Goal: Subscribe to service/newsletter

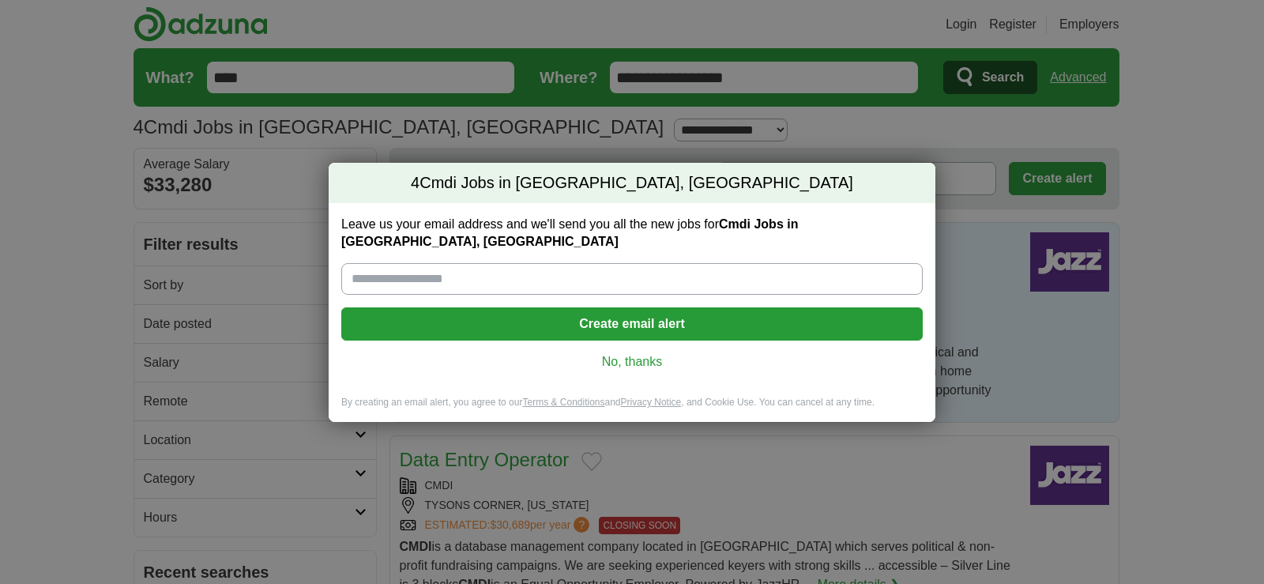
click at [351, 263] on input "Leave us your email address and we'll send you all the new jobs for Cmdi Jobs i…" at bounding box center [632, 279] width 582 height 32
click at [369, 267] on input "Leave us your email address and we'll send you all the new jobs for Cmdi Jobs i…" at bounding box center [632, 279] width 582 height 32
click at [401, 266] on input "Leave us your email address and we'll send you all the new jobs for Cmdi Jobs i…" at bounding box center [632, 279] width 582 height 32
type input "**********"
click at [494, 307] on button "Create email alert" at bounding box center [632, 323] width 582 height 33
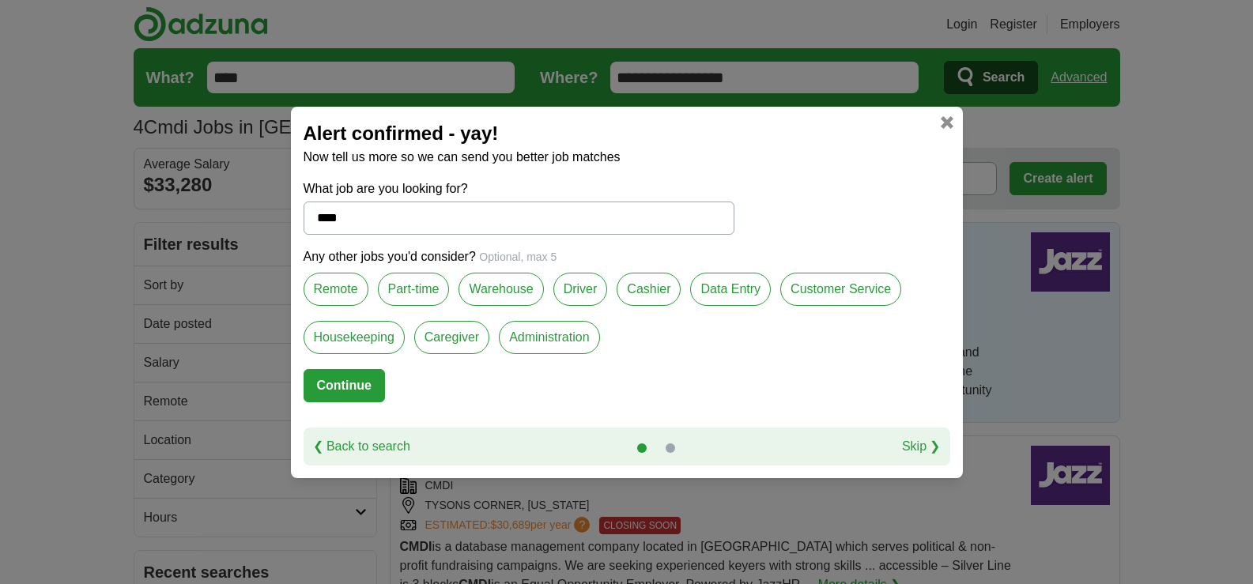
click at [504, 285] on label "Warehouse" at bounding box center [500, 289] width 85 height 33
click at [341, 291] on label "Remote" at bounding box center [335, 289] width 65 height 33
click at [797, 288] on label "Customer Service" at bounding box center [840, 289] width 121 height 33
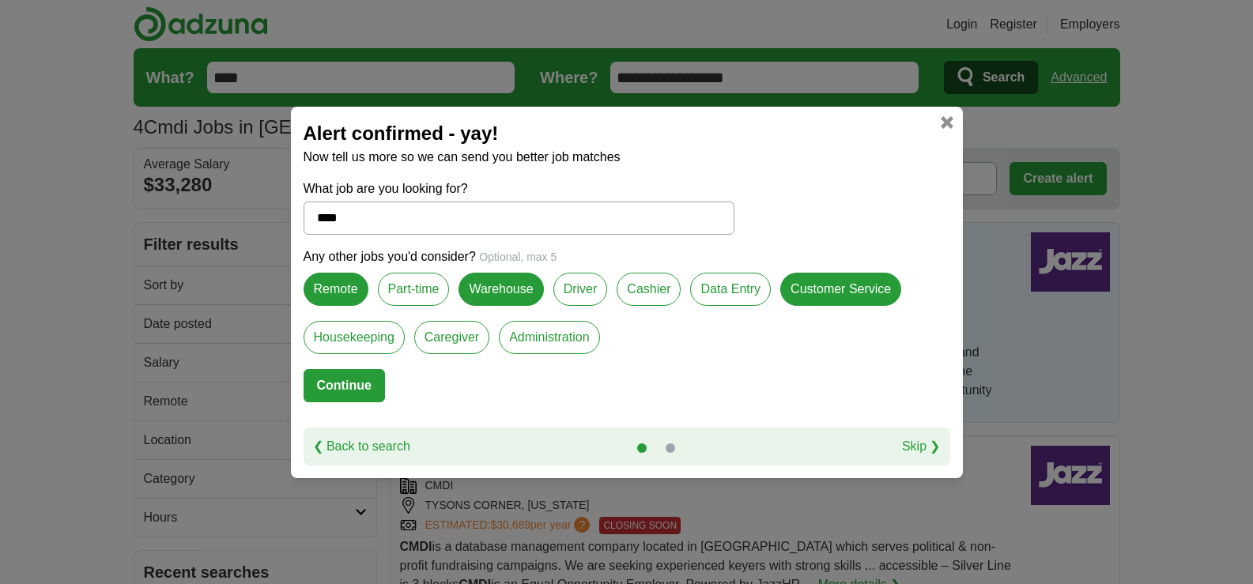
click at [552, 339] on label "Administration" at bounding box center [549, 337] width 100 height 33
click at [423, 286] on label "Part-time" at bounding box center [414, 289] width 72 height 33
click at [577, 334] on label "Administration" at bounding box center [549, 337] width 100 height 33
click at [369, 386] on button "Continue" at bounding box center [343, 385] width 81 height 33
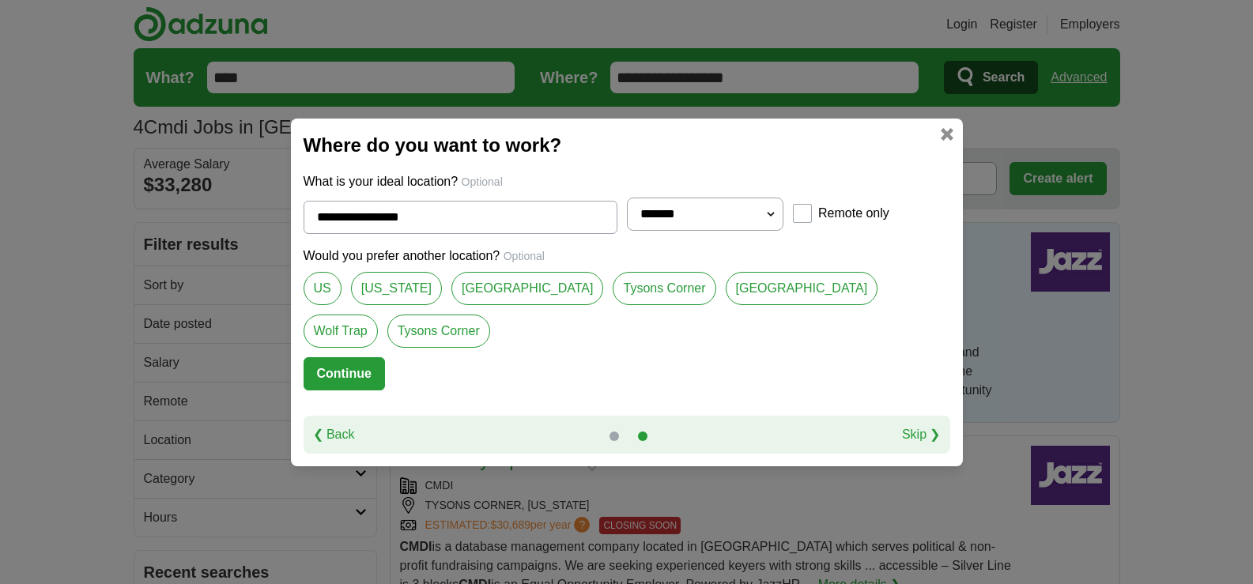
click at [612, 279] on link "Tysons Corner" at bounding box center [663, 288] width 103 height 33
type input "**********"
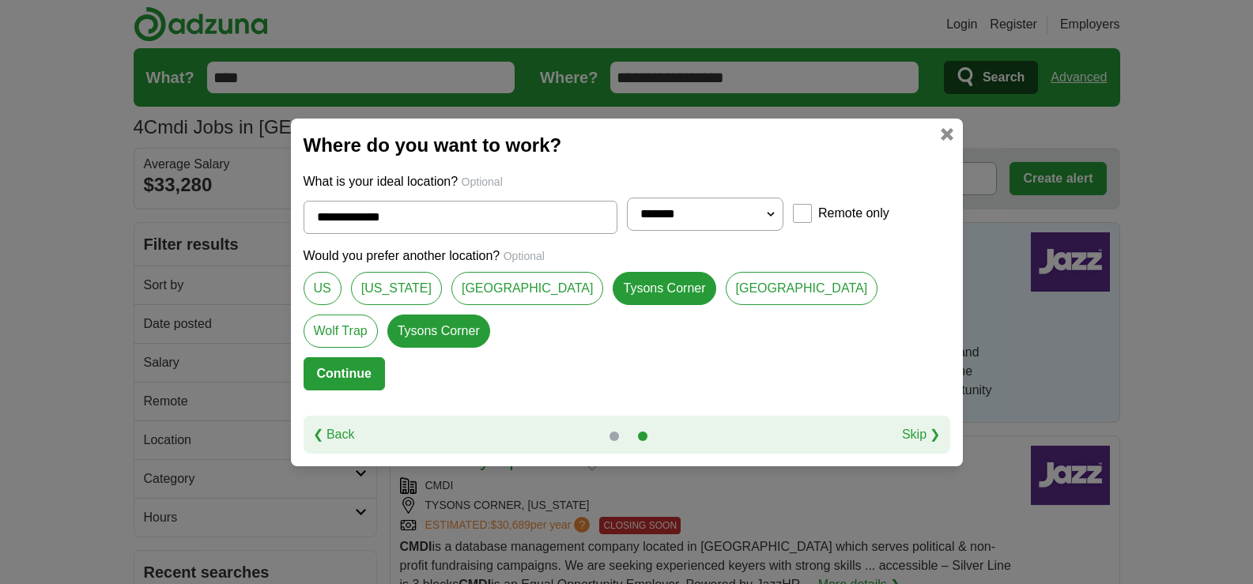
click at [377, 372] on button "Continue" at bounding box center [343, 373] width 81 height 33
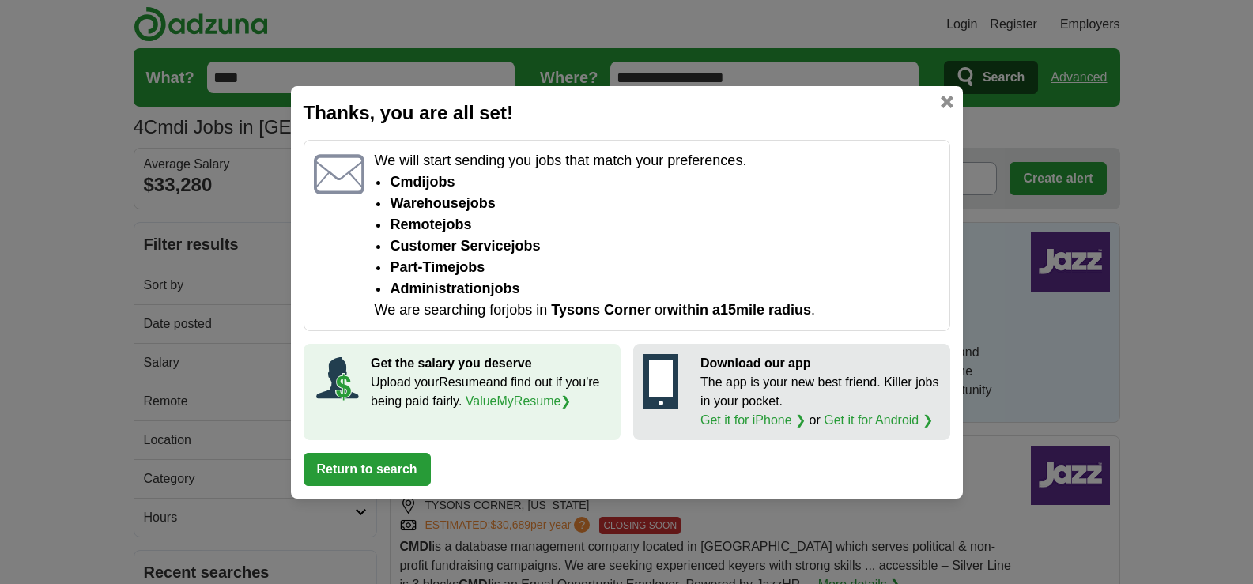
click at [391, 455] on button "Return to search" at bounding box center [366, 469] width 127 height 33
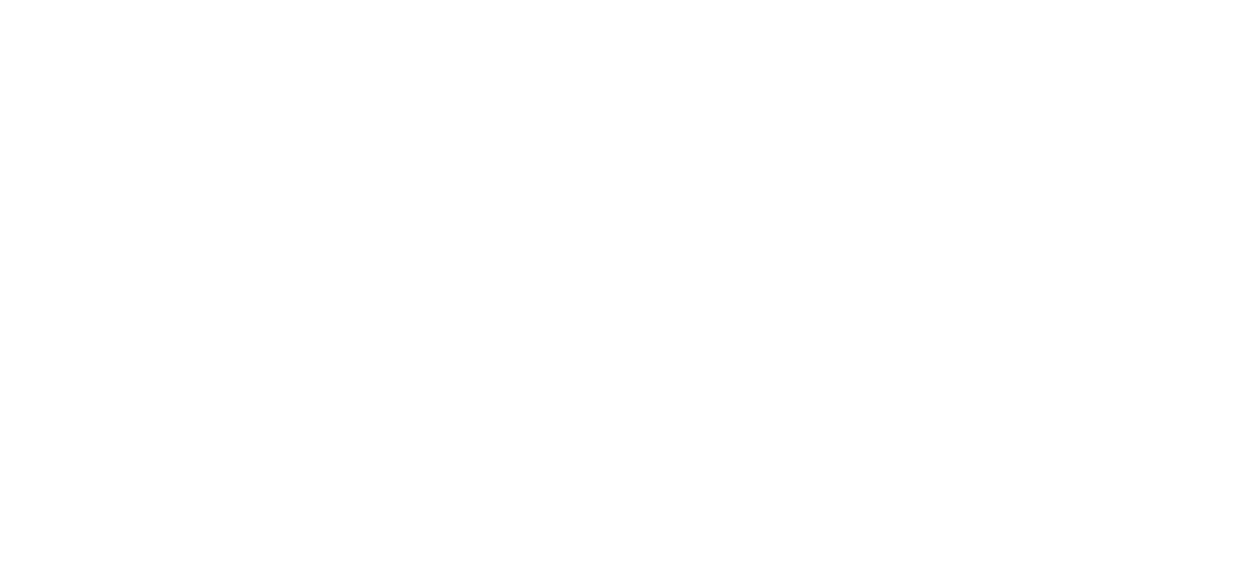
scroll to position [1310, 0]
